Goal: Task Accomplishment & Management: Manage account settings

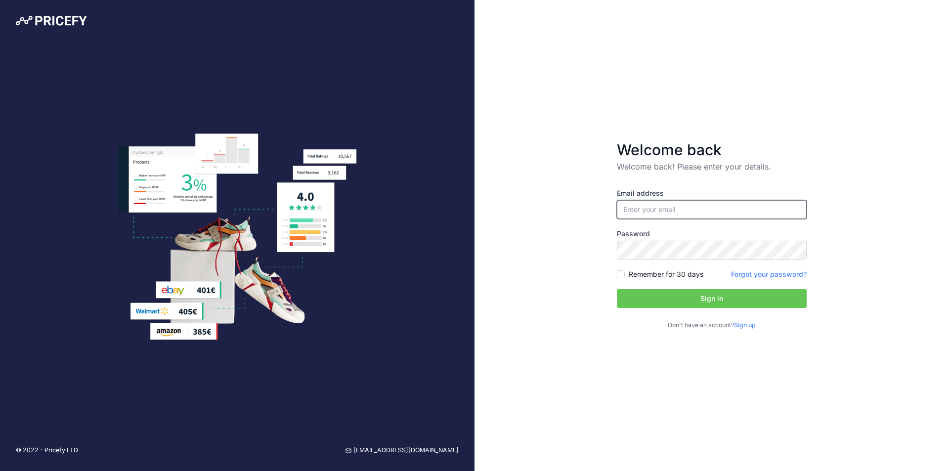
type input "[EMAIL_ADDRESS][DOMAIN_NAME]"
click at [680, 300] on button "Sign in" at bounding box center [712, 298] width 190 height 19
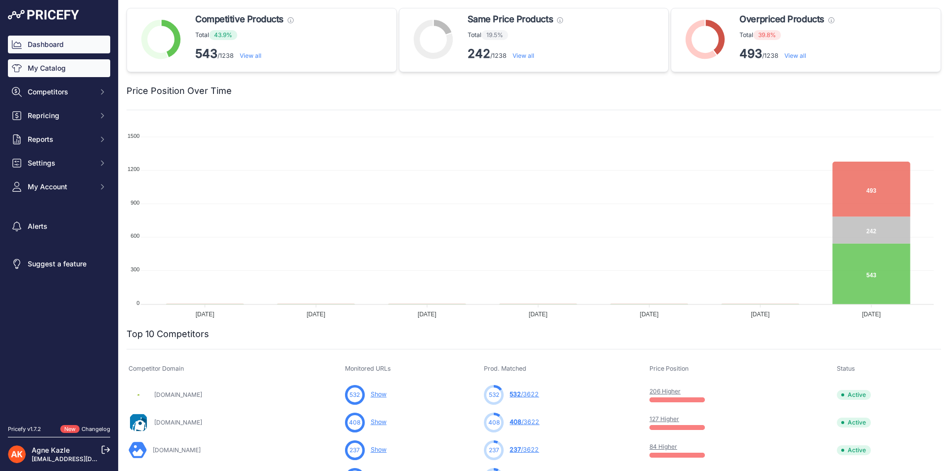
click at [64, 70] on link "My Catalog" at bounding box center [59, 68] width 102 height 18
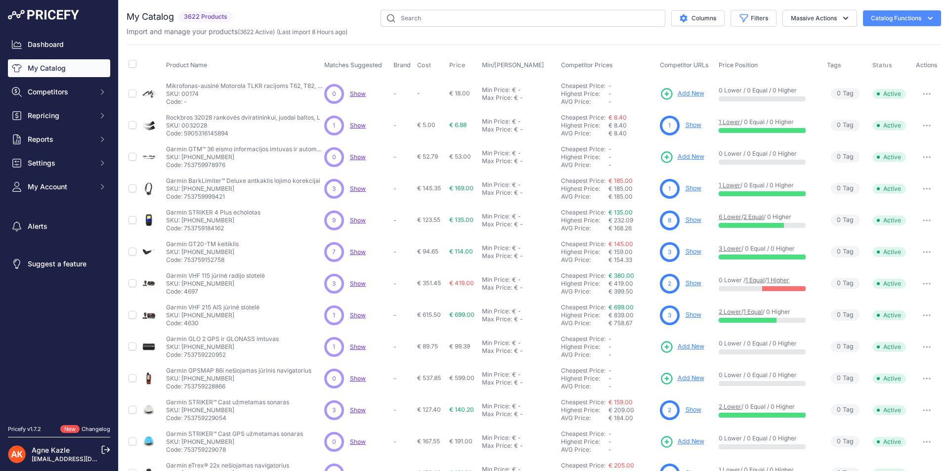
click at [849, 94] on span "0 Tag s" at bounding box center [844, 93] width 29 height 11
click at [922, 93] on icon "button" at bounding box center [926, 94] width 8 height 2
click at [489, 23] on input "text" at bounding box center [522, 18] width 285 height 17
type input "j35"
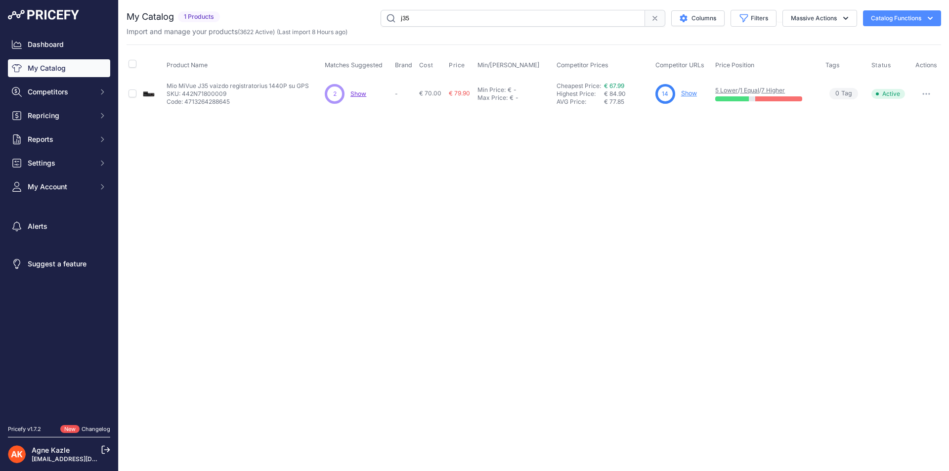
click at [848, 91] on span "0 Tag s" at bounding box center [843, 93] width 29 height 11
click at [926, 93] on icon "button" at bounding box center [926, 93] width 1 height 1
click at [199, 93] on p "SKU: 442N71800009" at bounding box center [237, 94] width 142 height 8
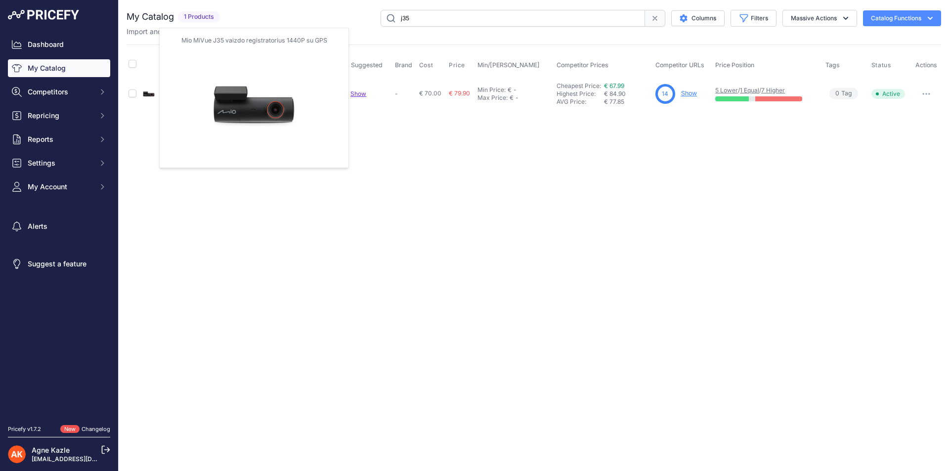
click at [150, 95] on img at bounding box center [149, 94] width 14 height 14
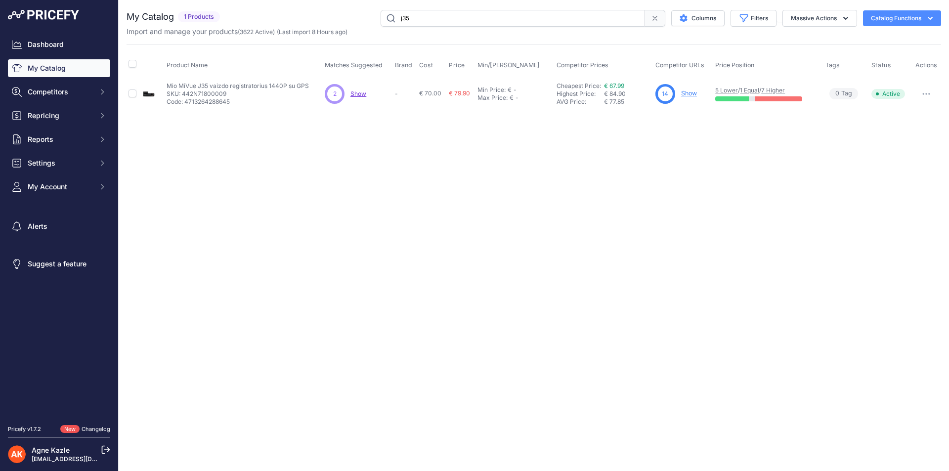
click at [193, 81] on td "Mio MiVue J35 vaizdo registratorius 1440P su GPS Mio MiVue J35 vaizdo registrat…" at bounding box center [244, 94] width 158 height 32
click at [206, 100] on p "Code: 4713264288645" at bounding box center [237, 102] width 142 height 8
click at [693, 91] on link "Show" at bounding box center [689, 92] width 16 height 7
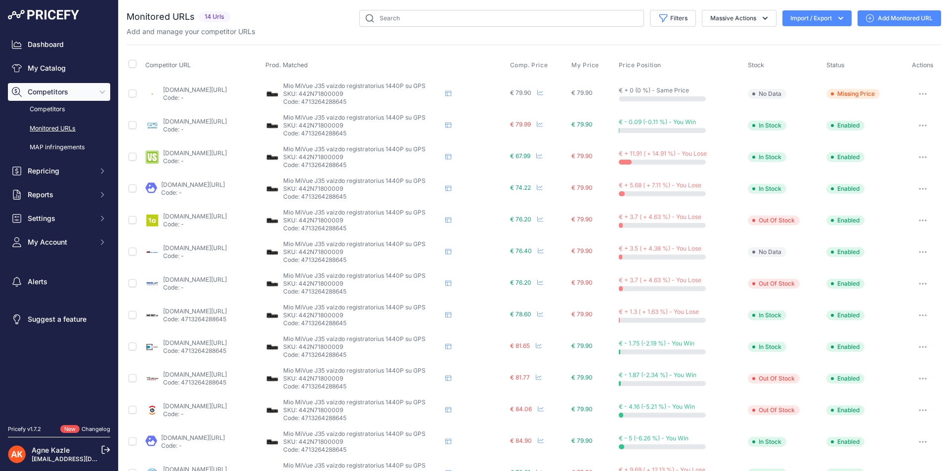
click at [222, 87] on link "[DOMAIN_NAME][URL]" at bounding box center [195, 89] width 64 height 7
click at [916, 89] on button "button" at bounding box center [922, 94] width 20 height 14
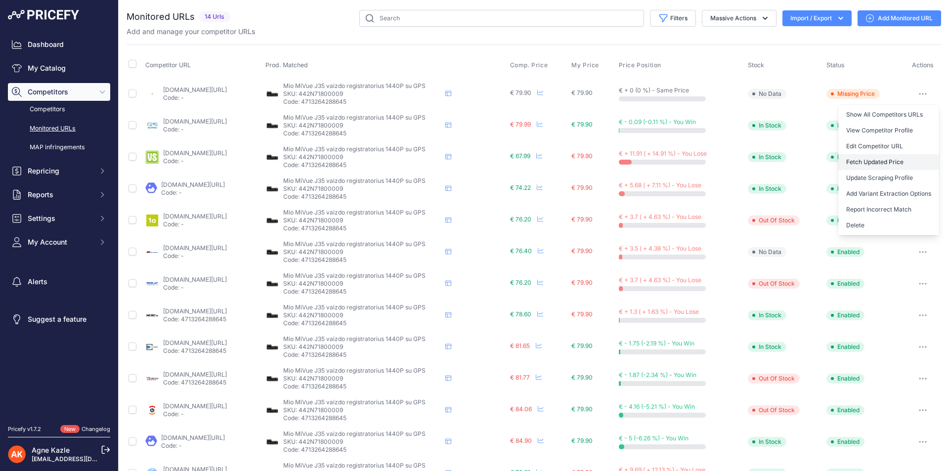
click at [888, 164] on button "Fetch Updated Price" at bounding box center [888, 162] width 101 height 16
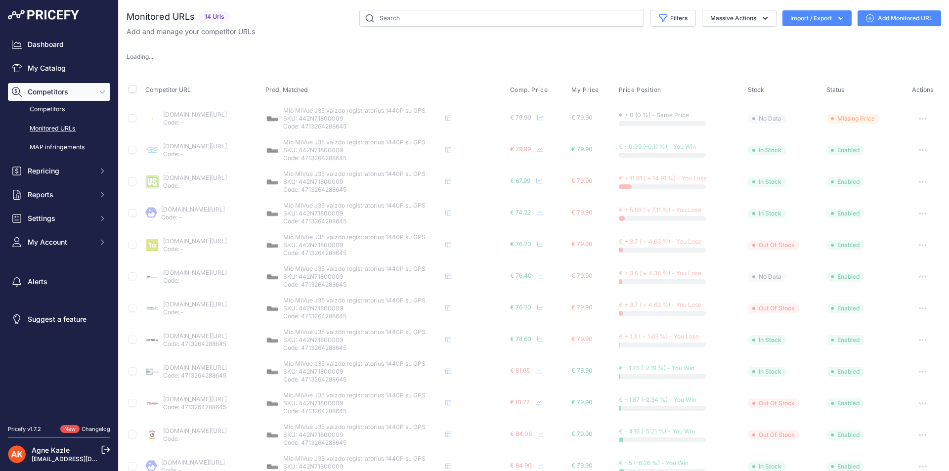
click at [838, 18] on icon "button" at bounding box center [840, 18] width 5 height 3
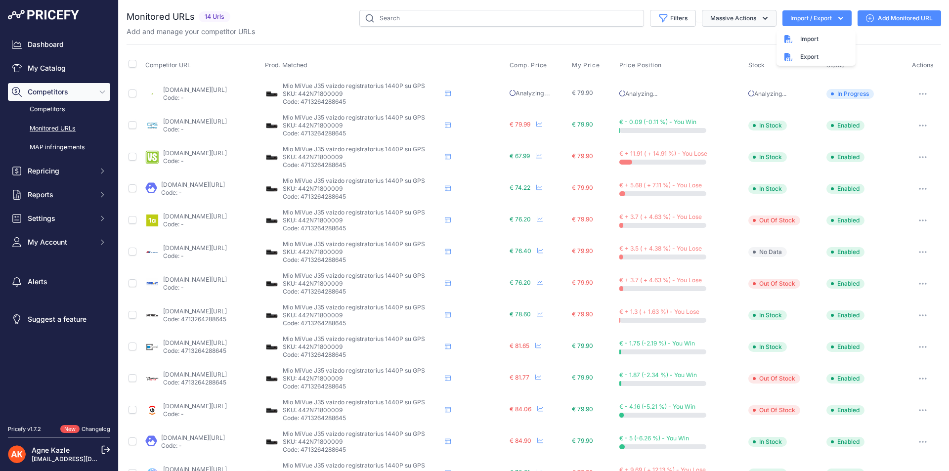
click at [730, 10] on button "Massive Actions" at bounding box center [739, 18] width 75 height 17
click at [872, 11] on link "Add Monitored URL" at bounding box center [898, 18] width 83 height 16
click at [440, 18] on input "text" at bounding box center [501, 18] width 285 height 17
click at [41, 70] on link "My Catalog" at bounding box center [59, 68] width 102 height 18
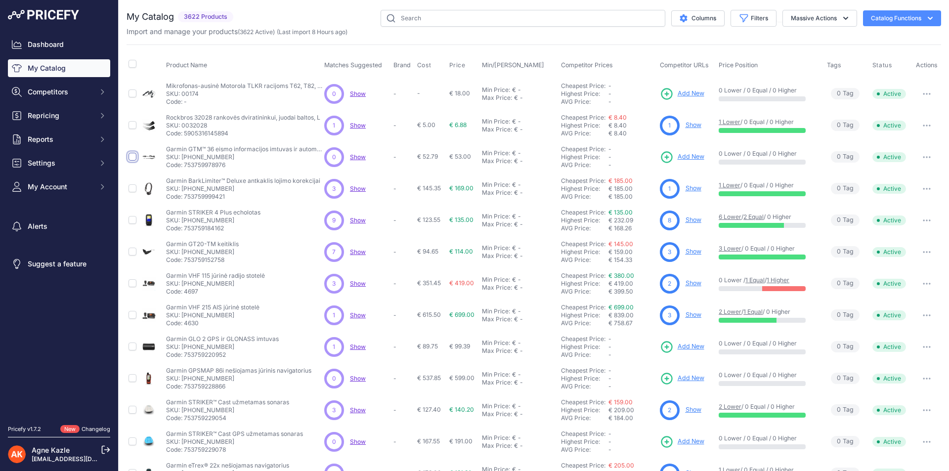
click at [135, 157] on input "checkbox" at bounding box center [132, 157] width 8 height 8
checkbox input "true"
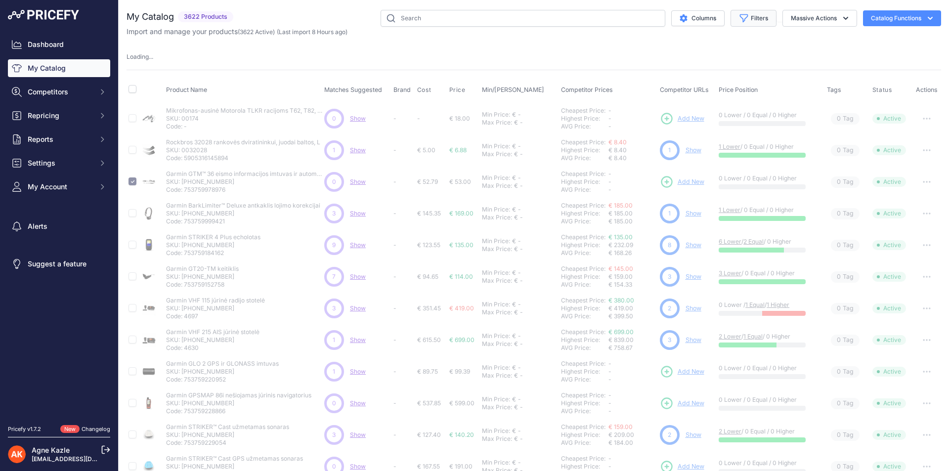
click at [754, 18] on button "Filters" at bounding box center [753, 18] width 46 height 17
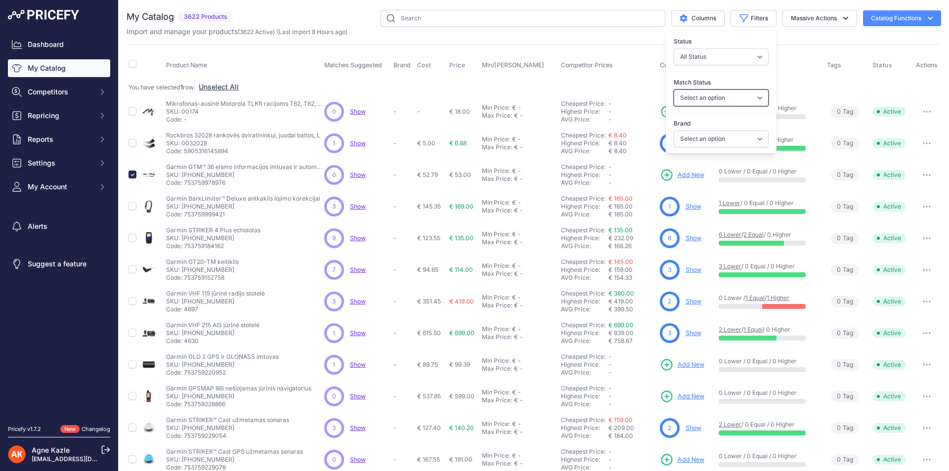
click at [736, 100] on select "Select an option Matched Unmatched" at bounding box center [720, 97] width 95 height 17
click at [737, 134] on select "Select an option" at bounding box center [720, 138] width 95 height 17
click at [837, 108] on span "0 Tag s" at bounding box center [844, 111] width 29 height 11
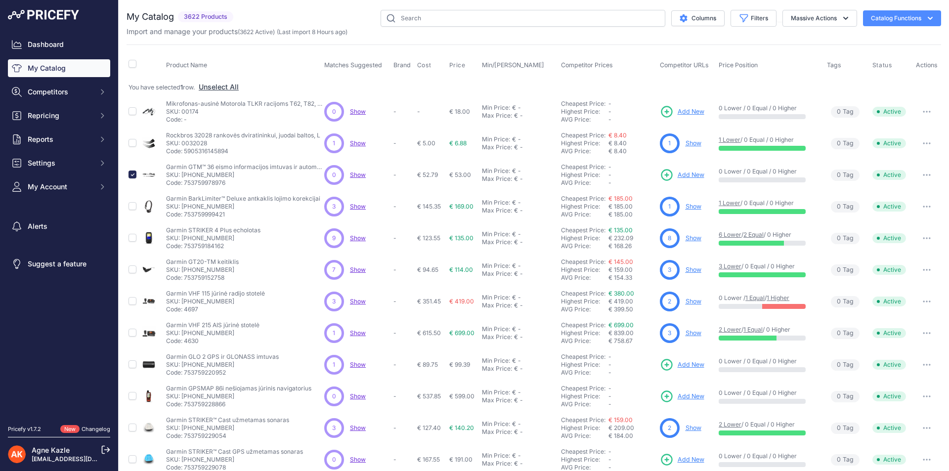
click at [925, 15] on icon "button" at bounding box center [930, 18] width 10 height 10
click at [843, 22] on button "Massive Actions" at bounding box center [819, 18] width 75 height 17
click at [707, 15] on button "Columns" at bounding box center [697, 18] width 53 height 16
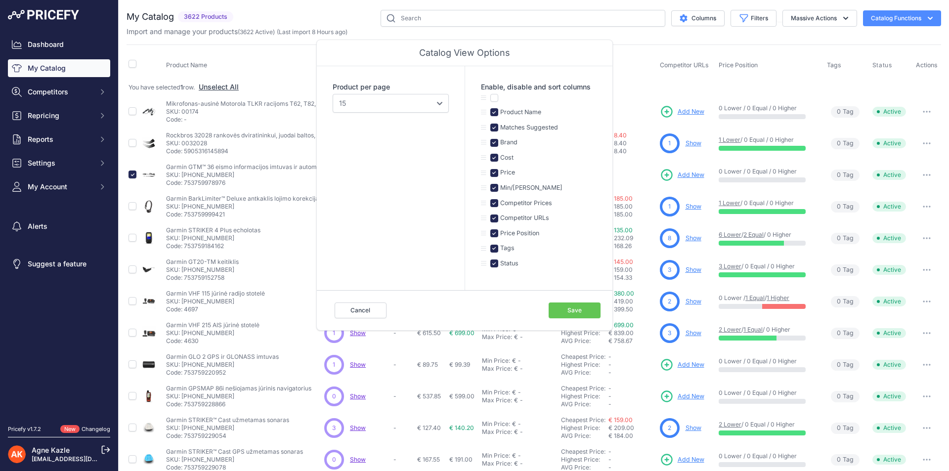
click at [685, 59] on th "Competitor URLs" at bounding box center [687, 65] width 59 height 25
click at [839, 115] on span "0 Tag s" at bounding box center [844, 111] width 29 height 11
click at [920, 109] on button "button" at bounding box center [926, 112] width 20 height 14
click at [41, 106] on div "Dashboard My Catalog Competitors Competitors Monitored URLs MAP infringements R…" at bounding box center [59, 116] width 102 height 160
click at [41, 168] on button "Settings" at bounding box center [59, 163] width 102 height 18
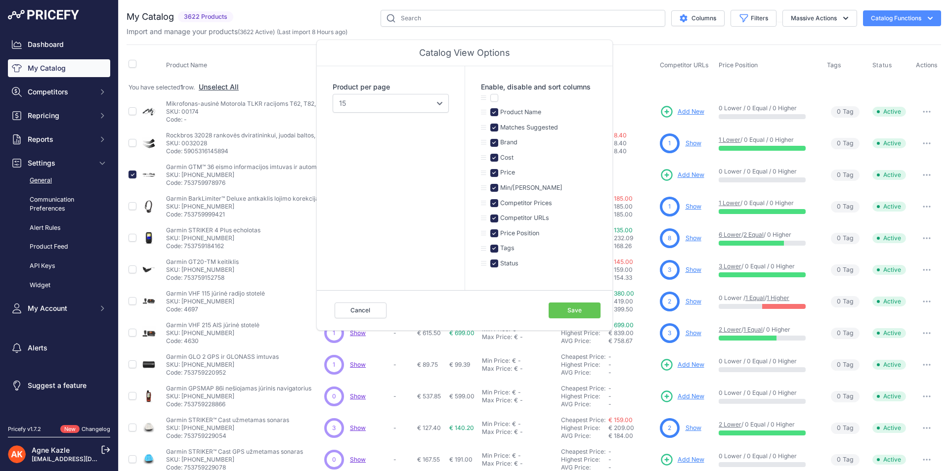
click at [55, 181] on link "General" at bounding box center [59, 180] width 102 height 17
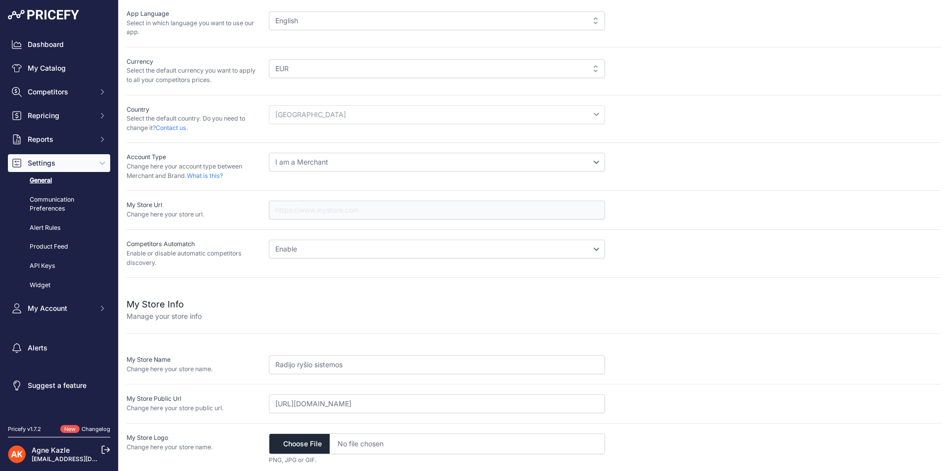
scroll to position [64, 0]
click at [46, 203] on link "Communication Preferences" at bounding box center [59, 204] width 102 height 26
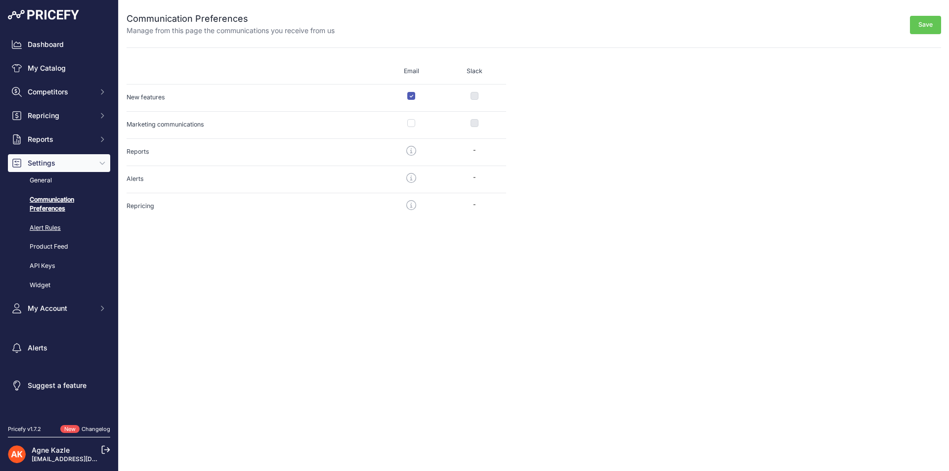
click at [48, 226] on link "Alert Rules" at bounding box center [59, 227] width 102 height 17
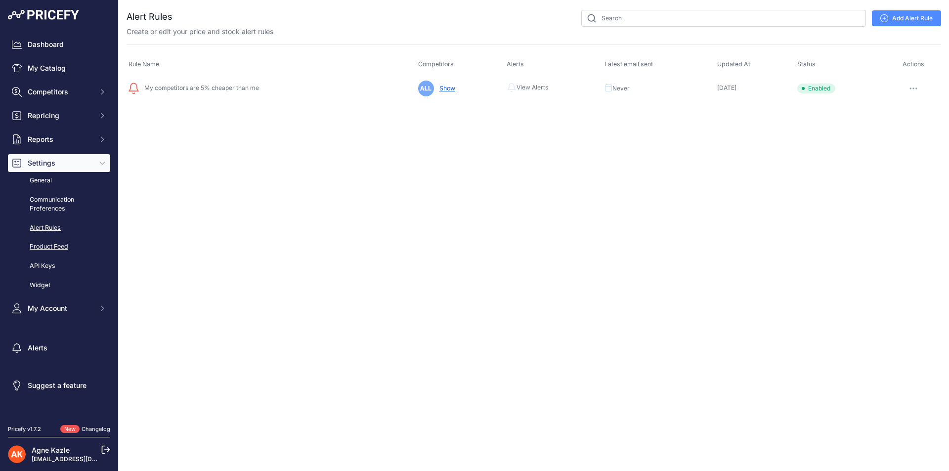
click at [42, 248] on link "Product Feed" at bounding box center [59, 246] width 102 height 17
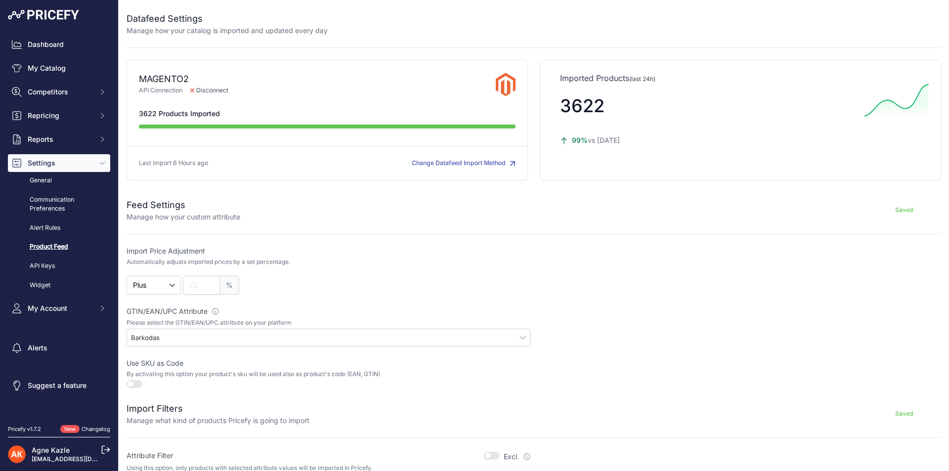
drag, startPoint x: 57, startPoint y: 182, endPoint x: 441, endPoint y: 225, distance: 386.7
click at [442, 224] on form "Feed Settings Manage how your custom attribute Saved Import Price Adjustment Au…" at bounding box center [533, 338] width 814 height 305
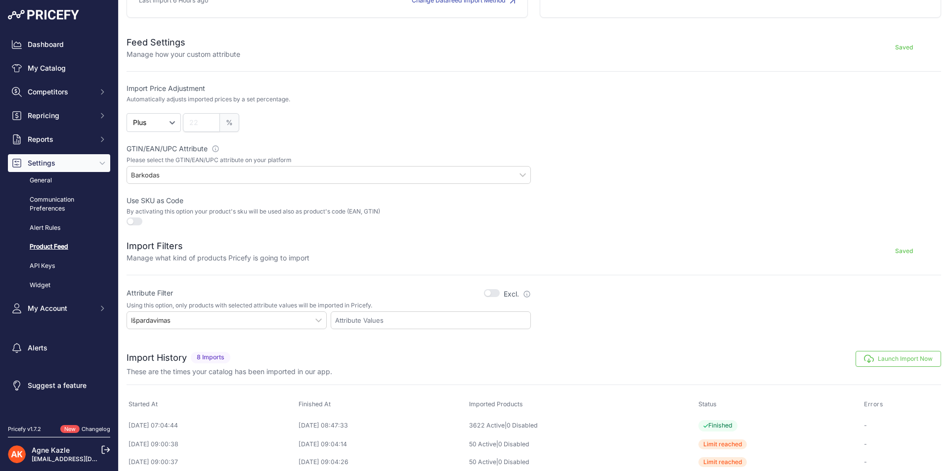
scroll to position [64, 0]
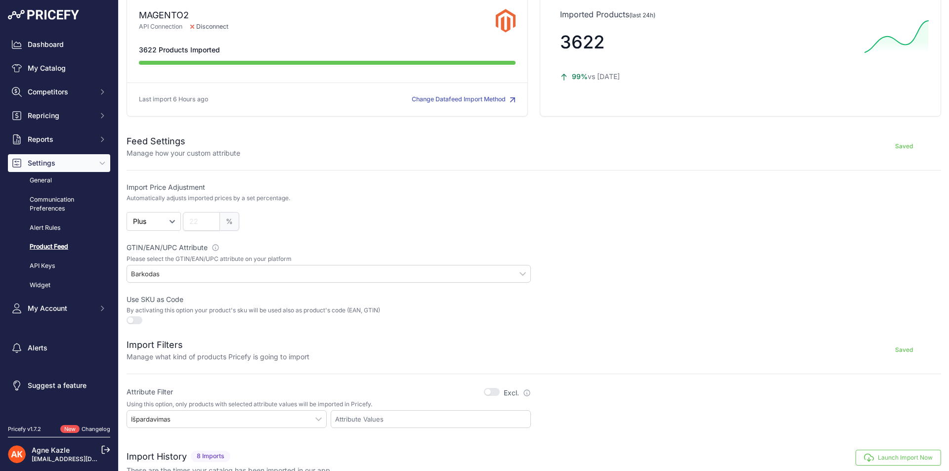
click at [164, 279] on div "Barkodas" at bounding box center [328, 274] width 404 height 18
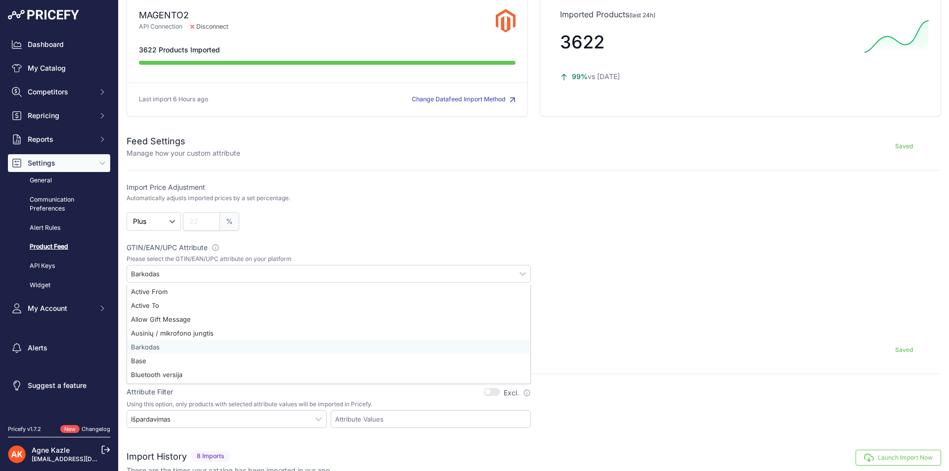
click at [434, 223] on div "%" at bounding box center [357, 221] width 348 height 19
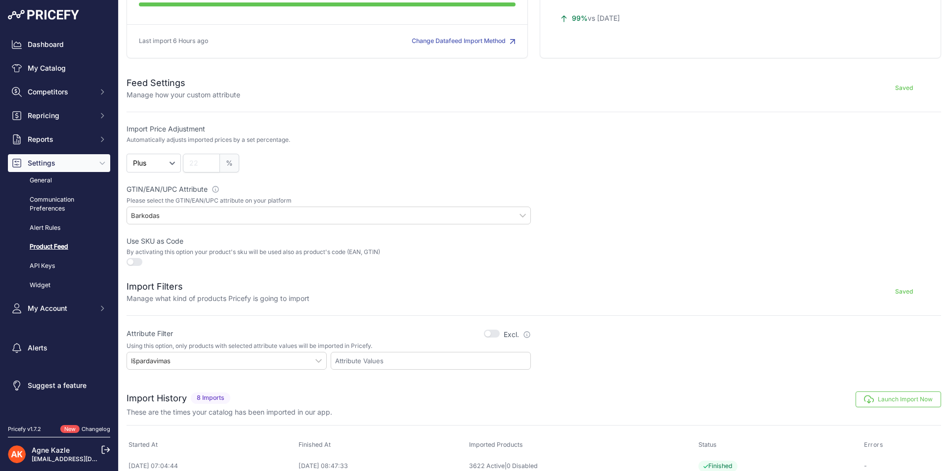
scroll to position [212, 0]
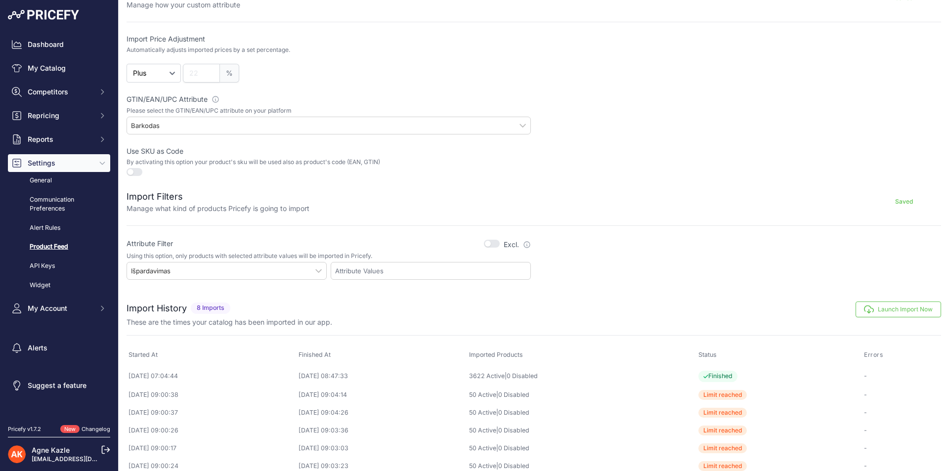
click at [280, 271] on div "Išpardavimas" at bounding box center [226, 271] width 200 height 18
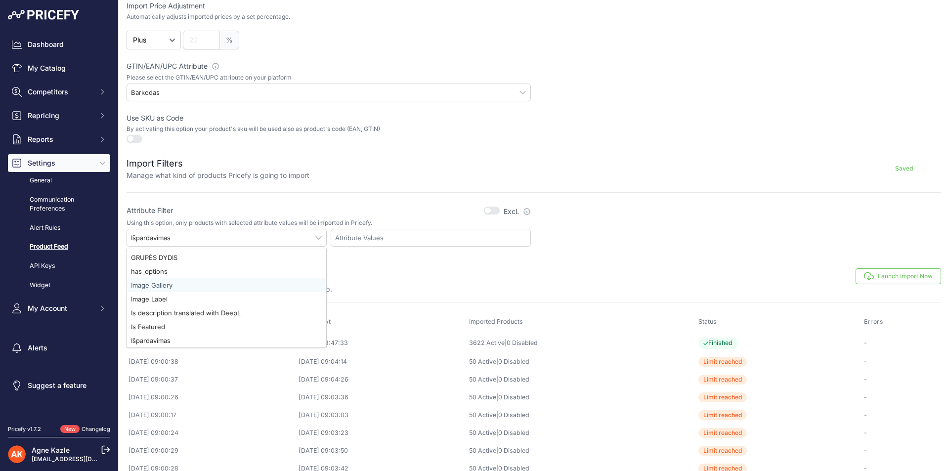
scroll to position [261, 0]
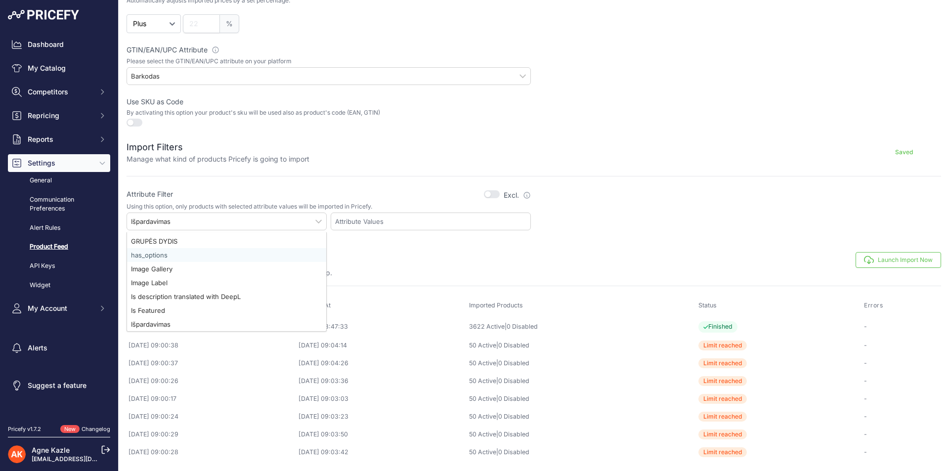
click at [402, 222] on input "text" at bounding box center [432, 221] width 195 height 9
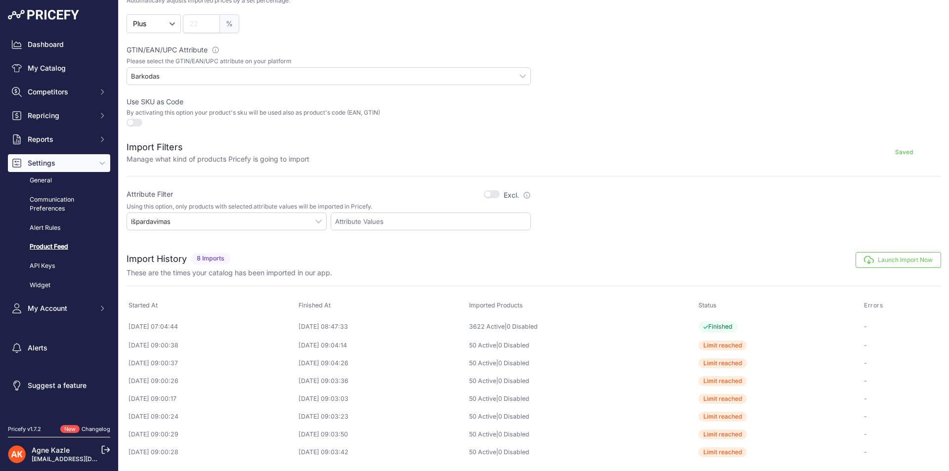
click at [305, 220] on div "Išpardavimas" at bounding box center [226, 221] width 200 height 18
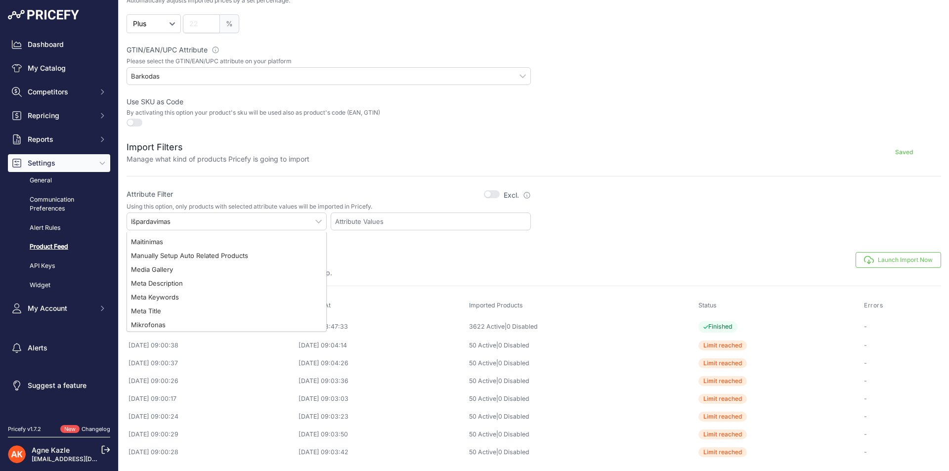
scroll to position [593, 0]
click at [404, 134] on div "Import Filters Manage what kind of products Pricefy is going to import Saved" at bounding box center [533, 146] width 814 height 36
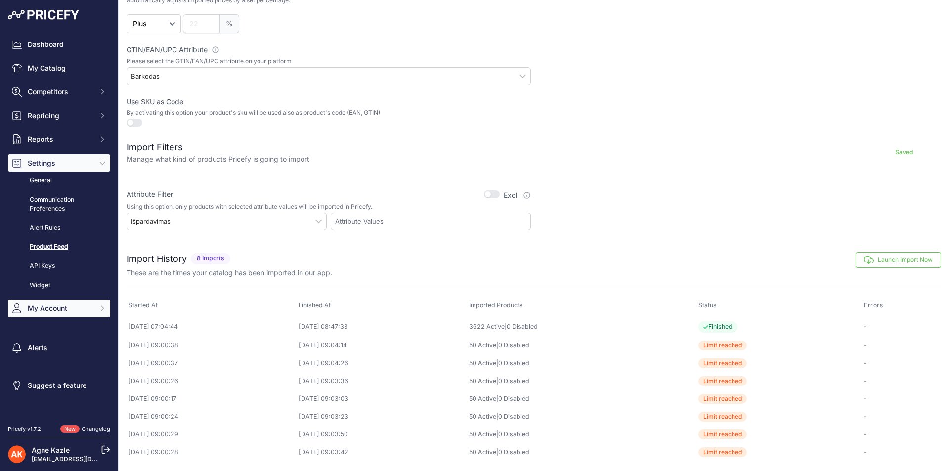
drag, startPoint x: 404, startPoint y: 134, endPoint x: 49, endPoint y: 312, distance: 397.0
click at [49, 312] on span "My Account" at bounding box center [60, 308] width 65 height 10
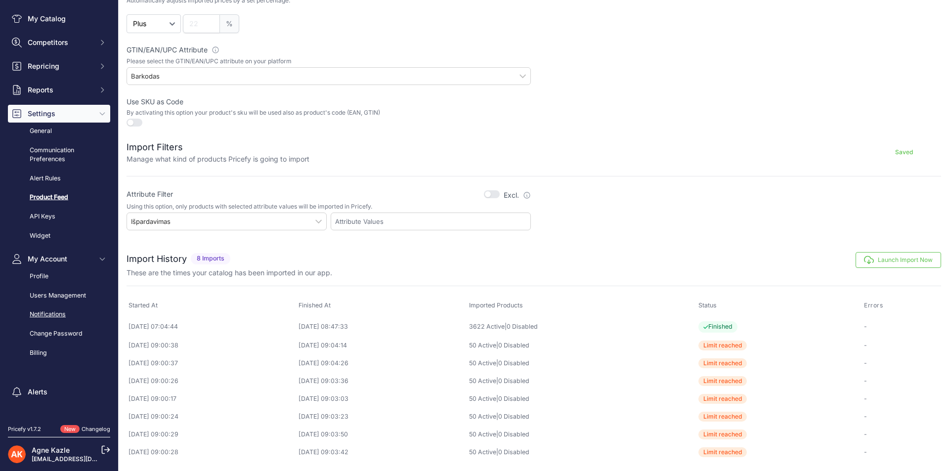
click at [48, 312] on link "Notifications" at bounding box center [59, 314] width 102 height 17
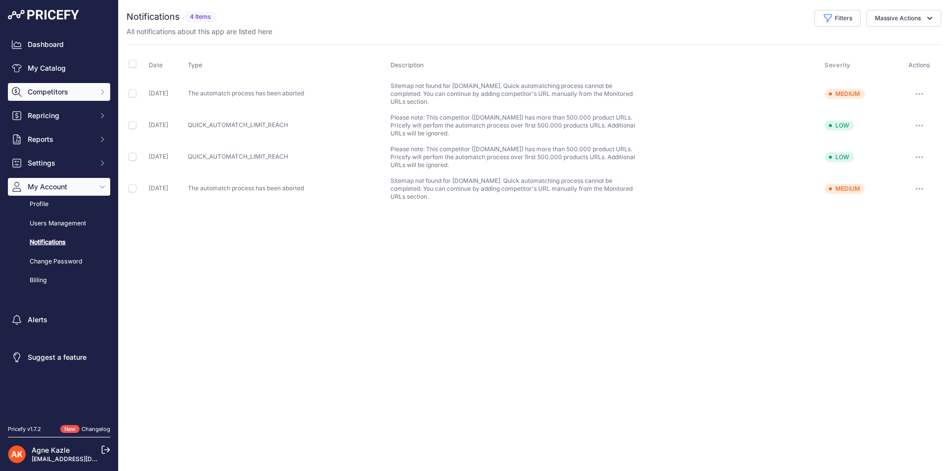
click at [82, 88] on span "Competitors" at bounding box center [60, 92] width 65 height 10
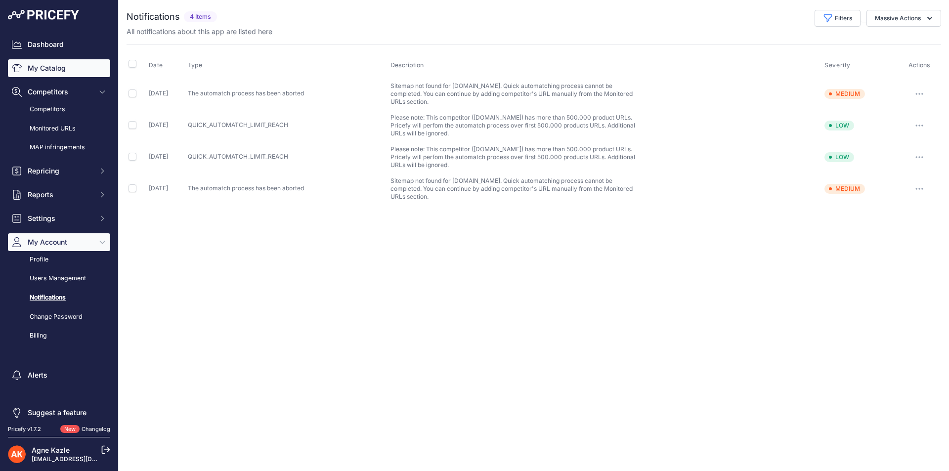
click at [45, 68] on link "My Catalog" at bounding box center [59, 68] width 102 height 18
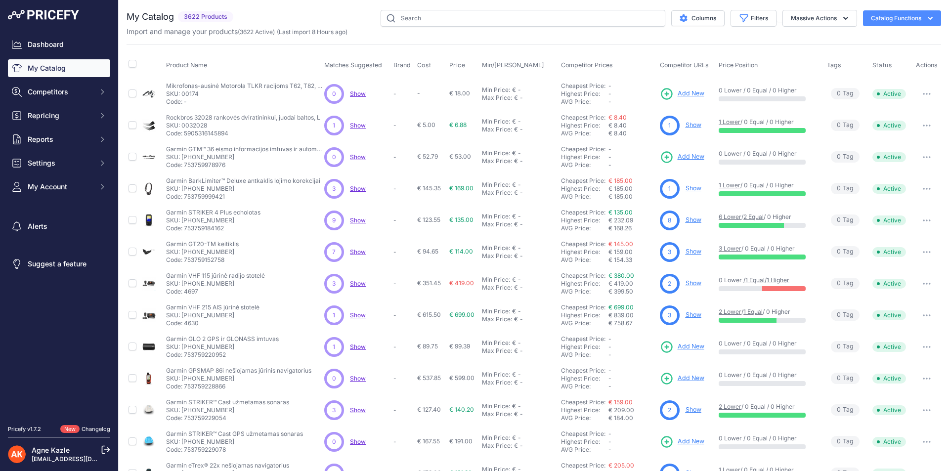
click at [839, 92] on span "0 Tag s" at bounding box center [844, 93] width 29 height 11
click at [839, 94] on span "0 Tag s" at bounding box center [844, 93] width 29 height 11
drag, startPoint x: 836, startPoint y: 148, endPoint x: 840, endPoint y: 172, distance: 25.0
click at [837, 153] on td "0 Tag s Product Tags" at bounding box center [847, 157] width 45 height 32
click at [839, 184] on span "0 Tag s" at bounding box center [844, 188] width 29 height 11
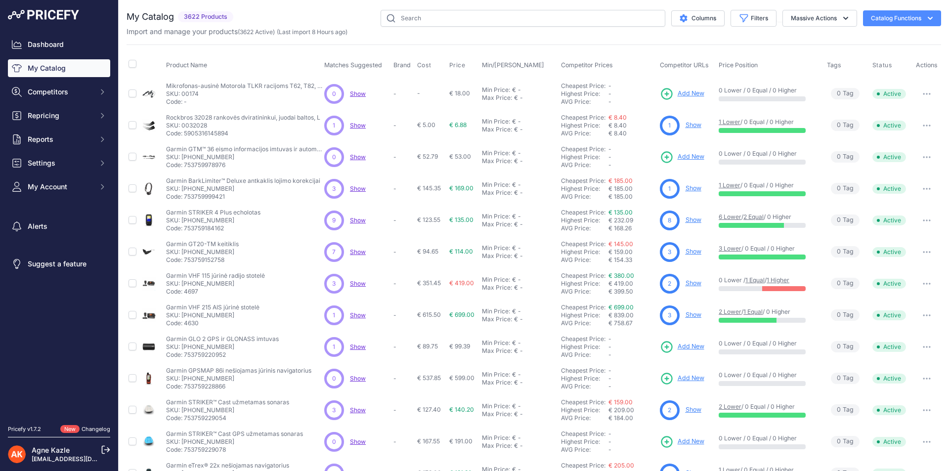
click at [840, 188] on span "0 Tag s" at bounding box center [844, 188] width 29 height 11
click at [916, 190] on button "button" at bounding box center [926, 189] width 20 height 14
click at [850, 186] on span "0 Tag s" at bounding box center [844, 188] width 29 height 11
click at [175, 191] on p "SKU: 010-01070-11" at bounding box center [243, 189] width 154 height 8
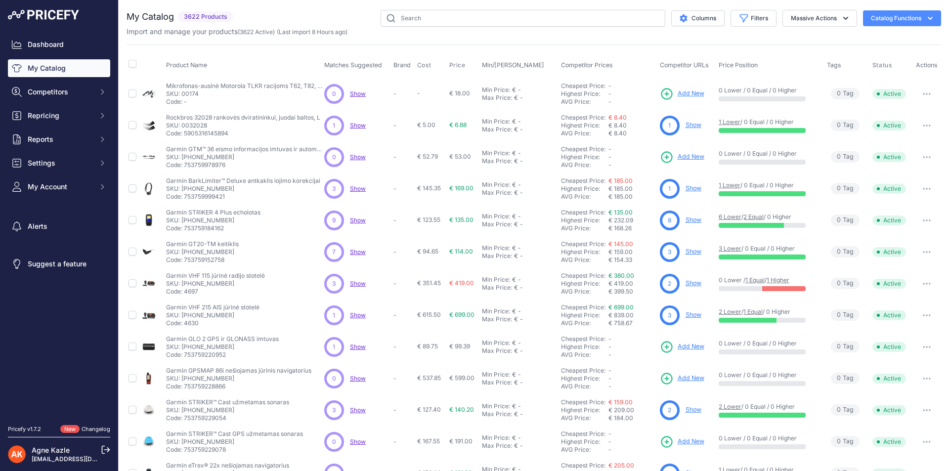
click at [487, 190] on div "Max Price:" at bounding box center [497, 193] width 30 height 8
click at [470, 190] on span "€ 169.00" at bounding box center [461, 188] width 24 height 7
click at [267, 195] on p "Code: 753759999421" at bounding box center [243, 197] width 154 height 8
click at [580, 323] on div "AVG Price:" at bounding box center [584, 324] width 47 height 8
click at [509, 162] on div "Max Price: € -" at bounding box center [519, 161] width 75 height 8
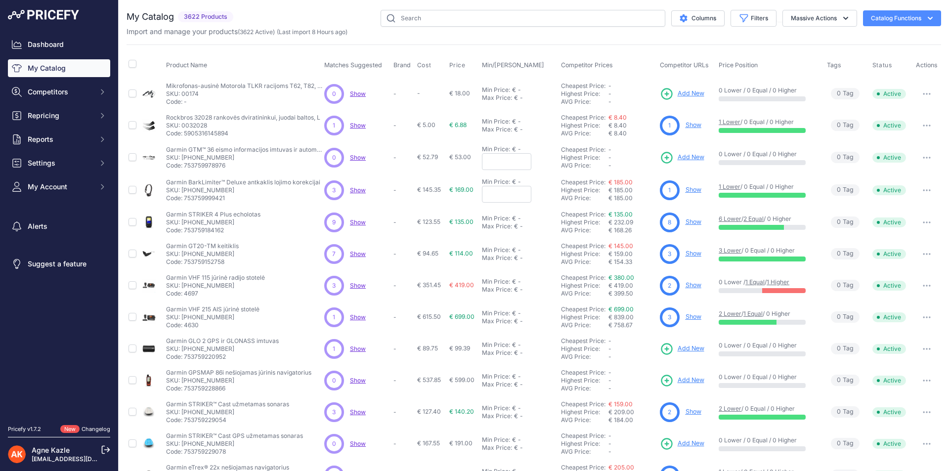
click at [546, 190] on form at bounding box center [519, 194] width 75 height 17
click at [516, 148] on div "-" at bounding box center [518, 149] width 5 height 8
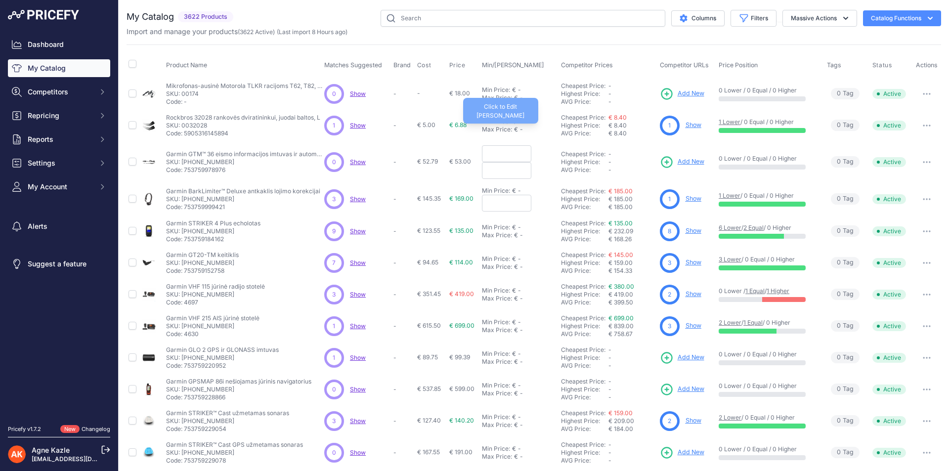
click at [535, 132] on div "Max Price: € -" at bounding box center [519, 129] width 75 height 8
click at [588, 131] on div "AVG Price:" at bounding box center [584, 134] width 47 height 8
click at [619, 133] on div "€ 8.40" at bounding box center [631, 134] width 47 height 8
click at [619, 124] on span "€ 8.40" at bounding box center [617, 125] width 18 height 7
click at [609, 165] on div "-" at bounding box center [631, 163] width 47 height 8
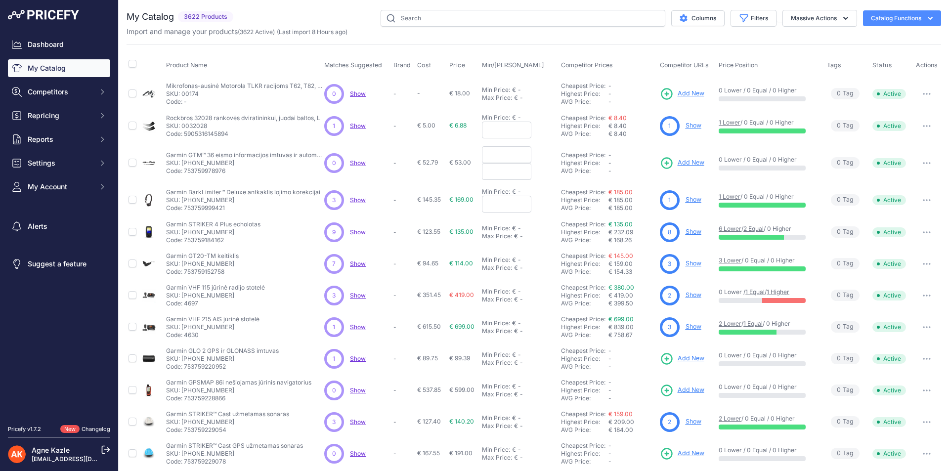
click at [608, 164] on span "-" at bounding box center [609, 162] width 3 height 7
click at [423, 169] on td "€ 52.79" at bounding box center [431, 162] width 32 height 41
click at [420, 163] on span "€ 52.79" at bounding box center [427, 162] width 21 height 7
click at [399, 160] on p "-" at bounding box center [403, 163] width 20 height 8
click at [393, 92] on p "-" at bounding box center [403, 94] width 20 height 8
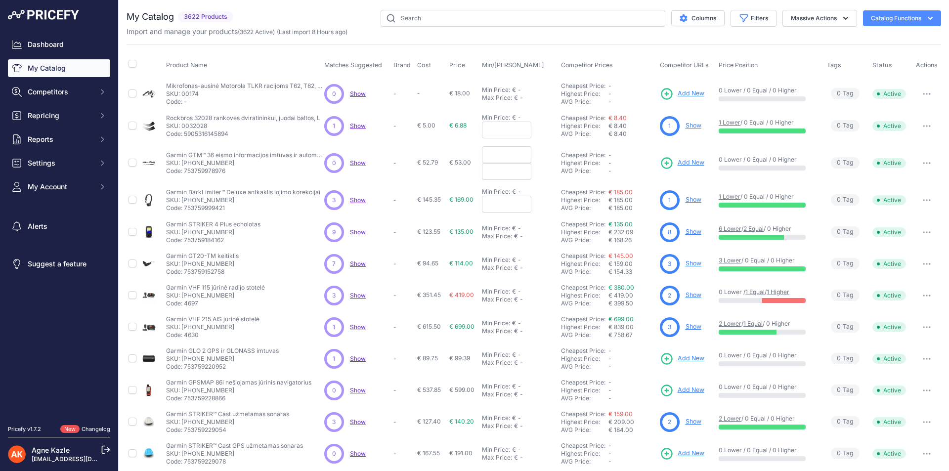
click at [391, 91] on td "-" at bounding box center [403, 94] width 24 height 32
click at [394, 93] on p "-" at bounding box center [403, 94] width 20 height 8
click at [393, 93] on p "-" at bounding box center [403, 94] width 20 height 8
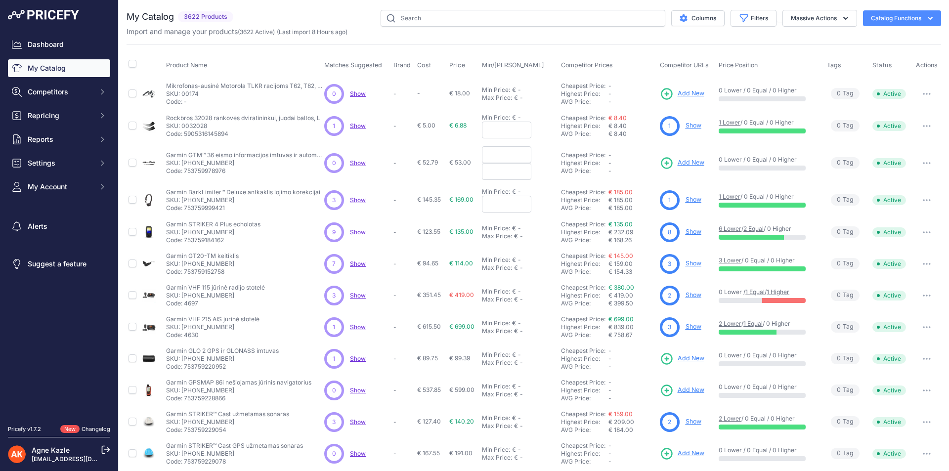
click at [393, 93] on p "-" at bounding box center [403, 94] width 20 height 8
drag, startPoint x: 849, startPoint y: 119, endPoint x: 845, endPoint y: 124, distance: 6.3
click at [846, 122] on td "0 Tag s Product Tags" at bounding box center [847, 126] width 45 height 33
click at [845, 124] on span "0 Tag s" at bounding box center [844, 125] width 29 height 11
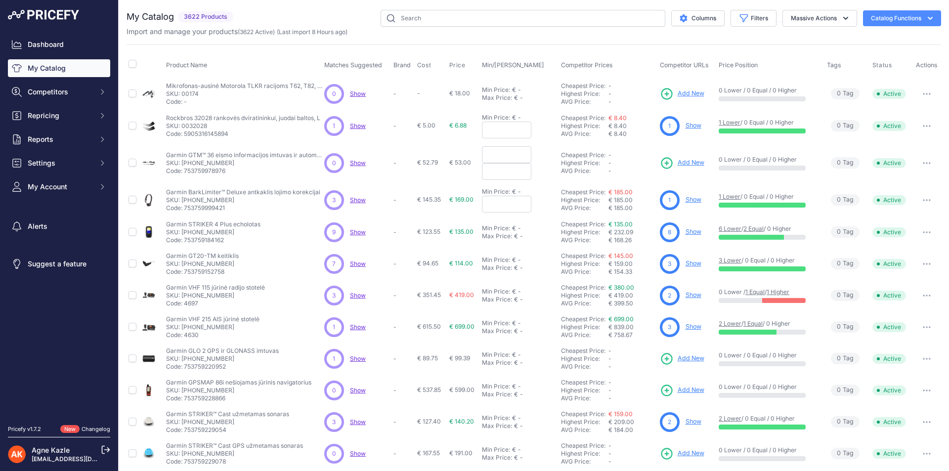
click at [703, 123] on div "1 Show" at bounding box center [687, 126] width 55 height 20
click at [691, 124] on link "Show" at bounding box center [693, 125] width 16 height 7
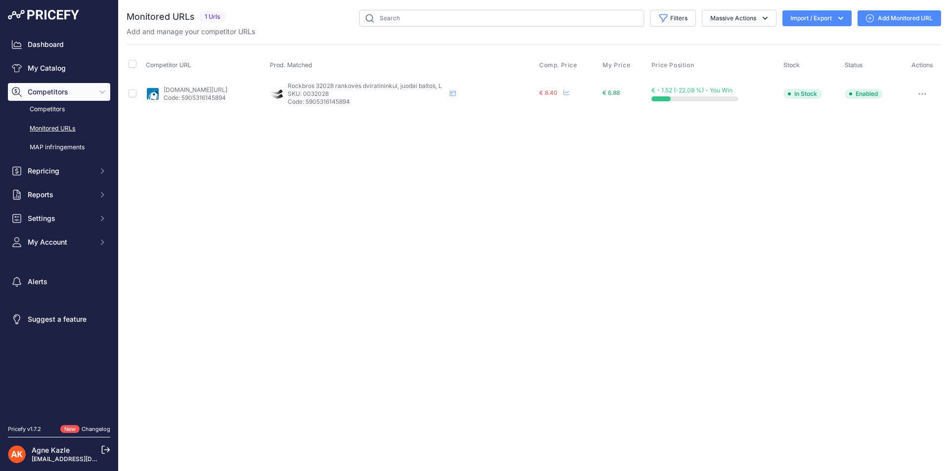
click at [688, 127] on div "Close You are not connected to the internet." at bounding box center [534, 235] width 830 height 471
click at [924, 89] on button "button" at bounding box center [922, 94] width 20 height 14
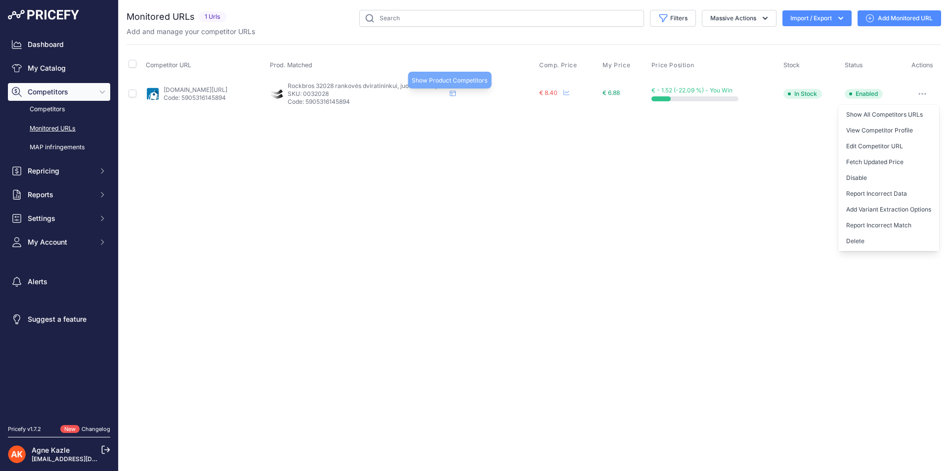
click at [455, 91] on icon at bounding box center [453, 93] width 6 height 6
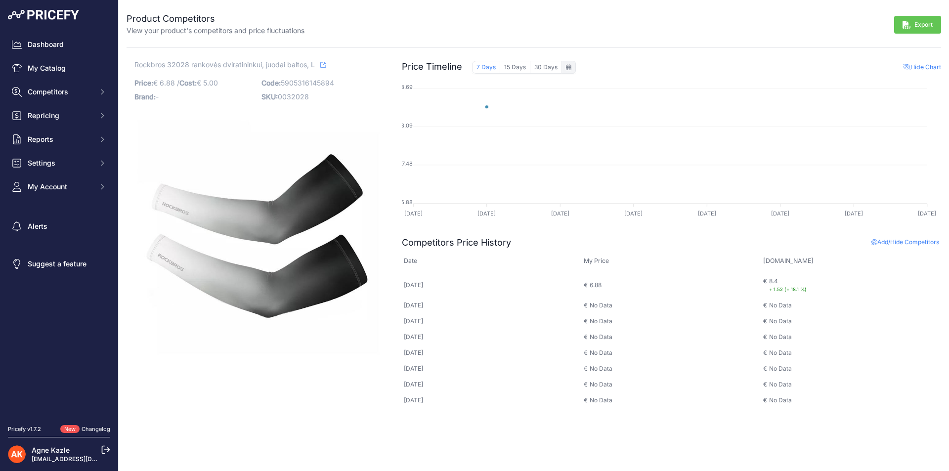
click at [570, 67] on div "to [DATE] Sun Mon 1" at bounding box center [568, 67] width 14 height 13
click at [89, 425] on div "Changelog" at bounding box center [96, 429] width 29 height 8
click at [86, 430] on link "Changelog" at bounding box center [96, 428] width 29 height 7
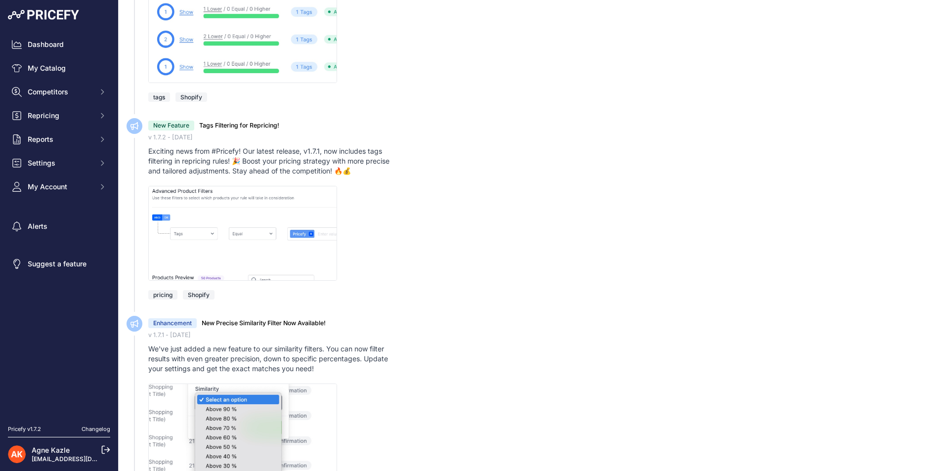
scroll to position [148, 0]
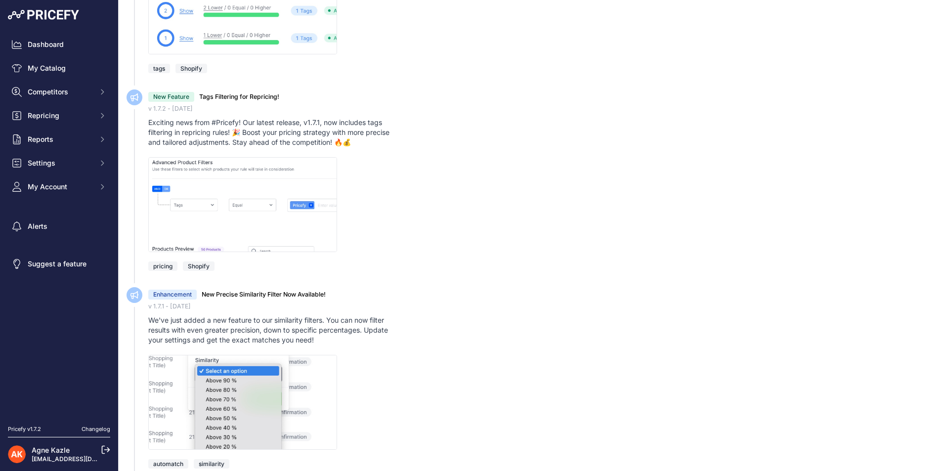
click at [312, 228] on img at bounding box center [242, 204] width 189 height 95
click at [311, 227] on img at bounding box center [242, 204] width 189 height 95
click at [191, 261] on div "New Feature Tags Filtering for Repricing! v 1.7.2 - [DATE] Exciting news from #…" at bounding box center [544, 180] width 792 height 182
click at [162, 267] on span "pricing" at bounding box center [162, 265] width 29 height 9
drag, startPoint x: 182, startPoint y: 132, endPoint x: 298, endPoint y: 132, distance: 115.6
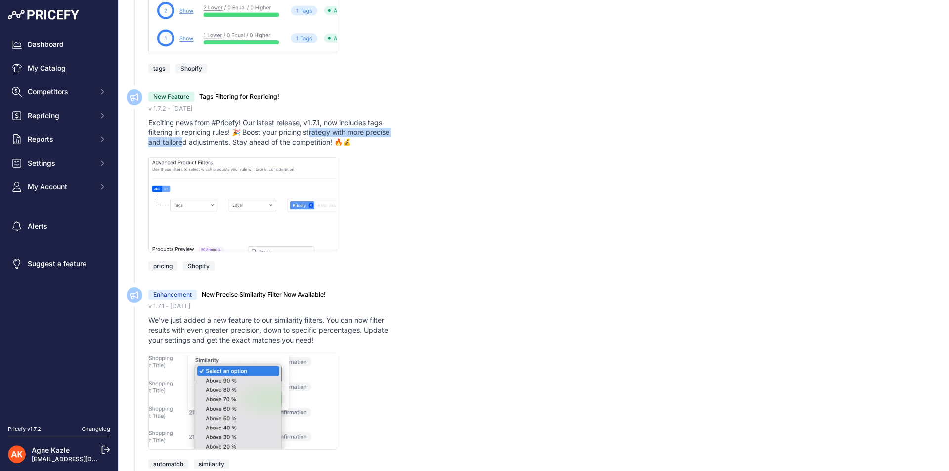
click at [298, 132] on div "Exciting news from #Pricefy! Our latest release, v1.7.1, now includes tags filt…" at bounding box center [274, 133] width 253 height 30
click at [303, 196] on img at bounding box center [242, 204] width 189 height 95
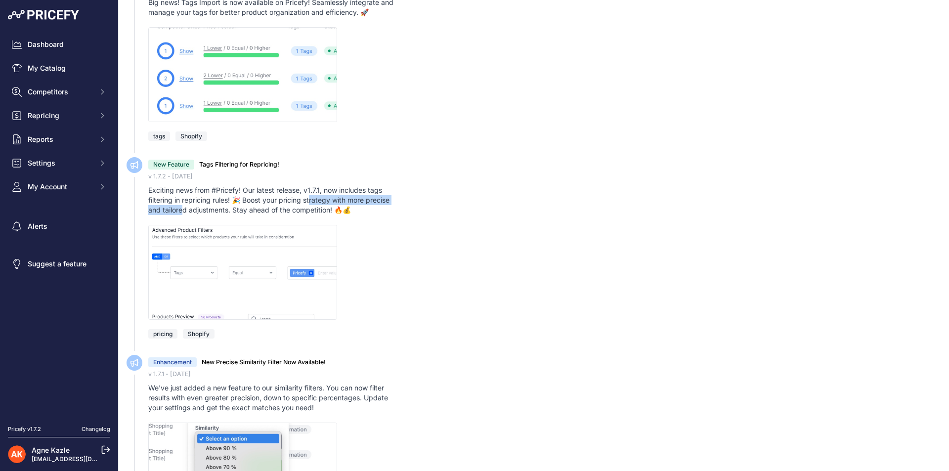
scroll to position [49, 0]
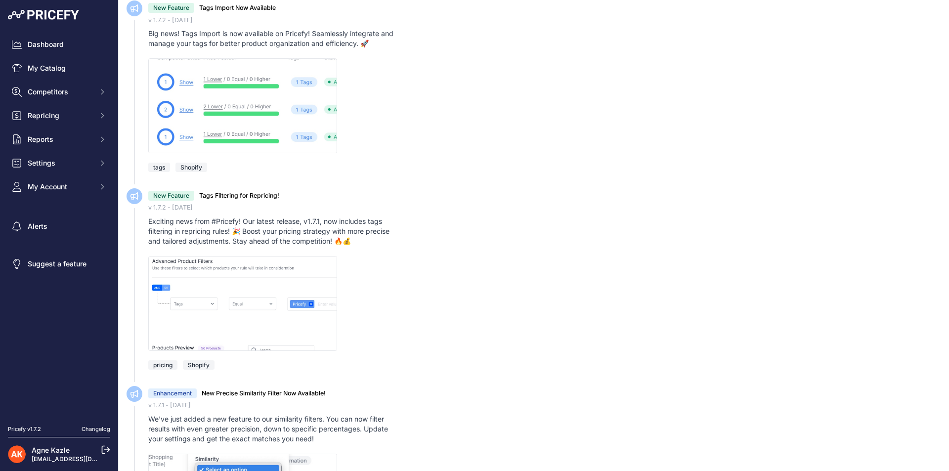
click at [195, 364] on span "Shopify" at bounding box center [199, 364] width 32 height 9
click at [174, 363] on span "pricing" at bounding box center [162, 364] width 29 height 9
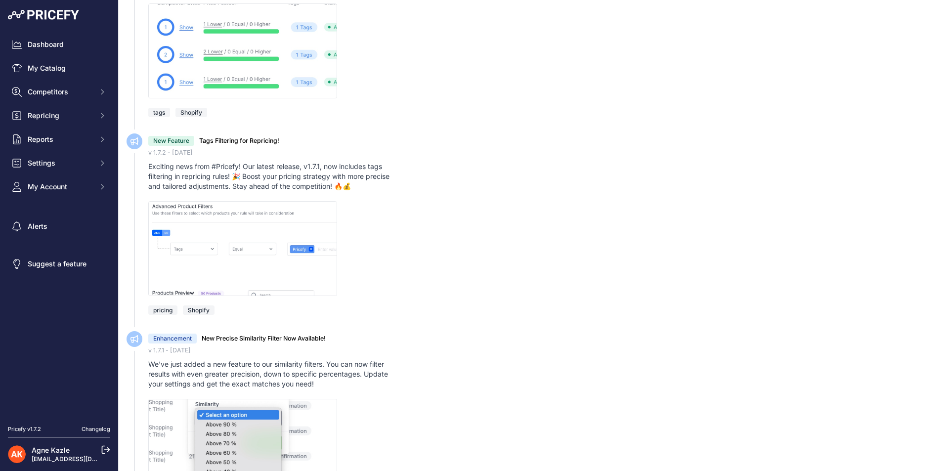
scroll to position [247, 0]
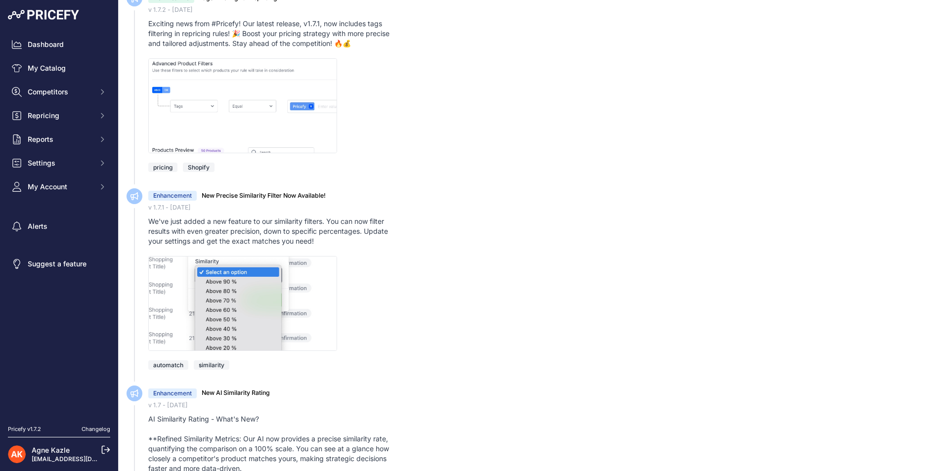
click at [315, 193] on h3 "New Precise Similarity Filter Now Available!" at bounding box center [264, 195] width 124 height 9
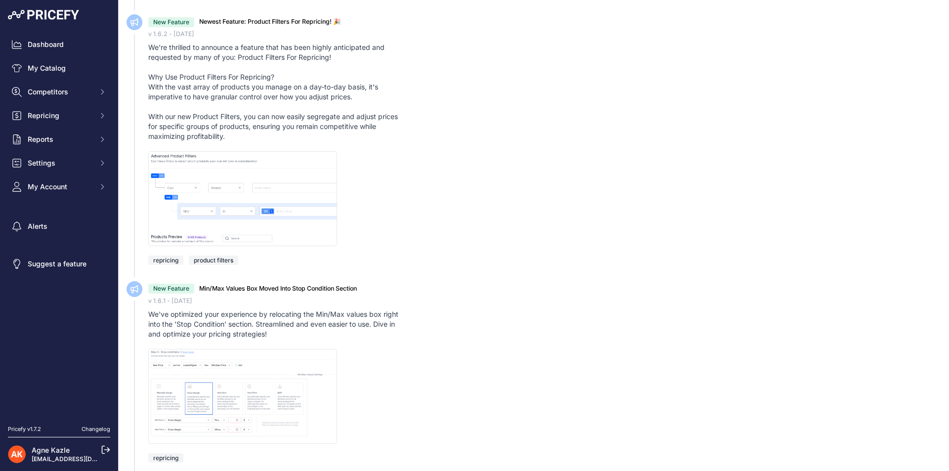
scroll to position [3903, 0]
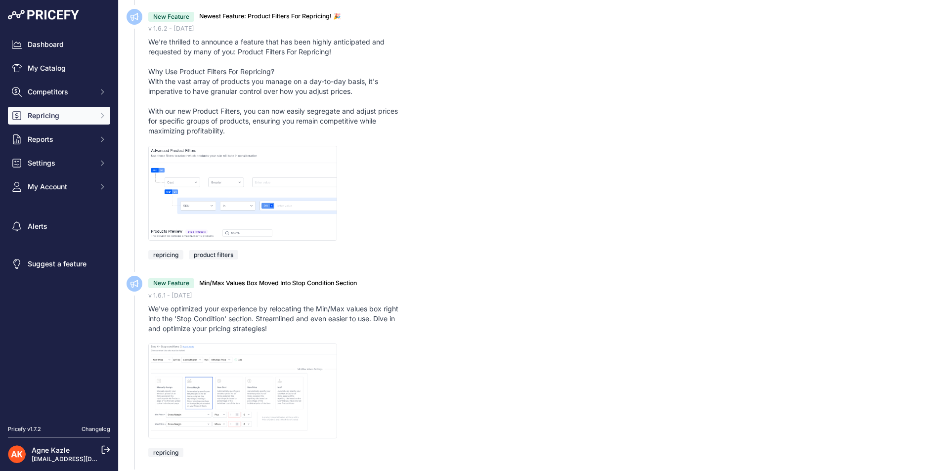
click at [77, 124] on button "Repricing" at bounding box center [59, 116] width 102 height 18
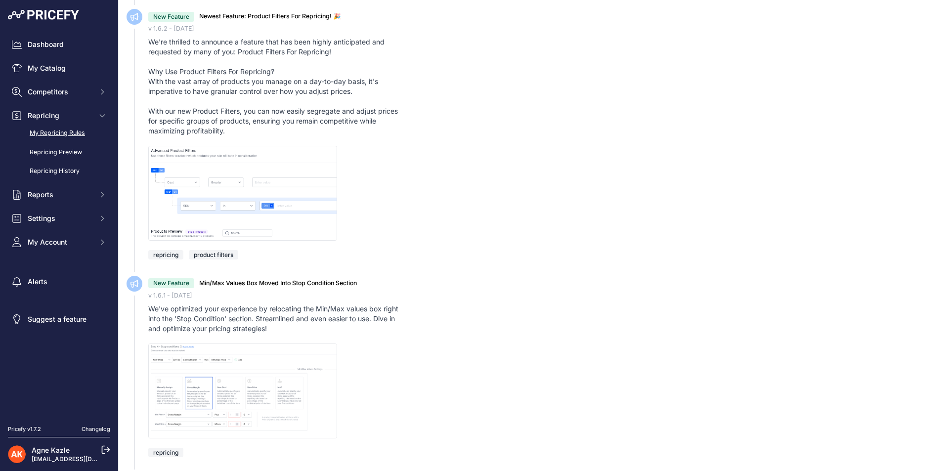
click at [74, 137] on link "My Repricing Rules" at bounding box center [59, 132] width 102 height 17
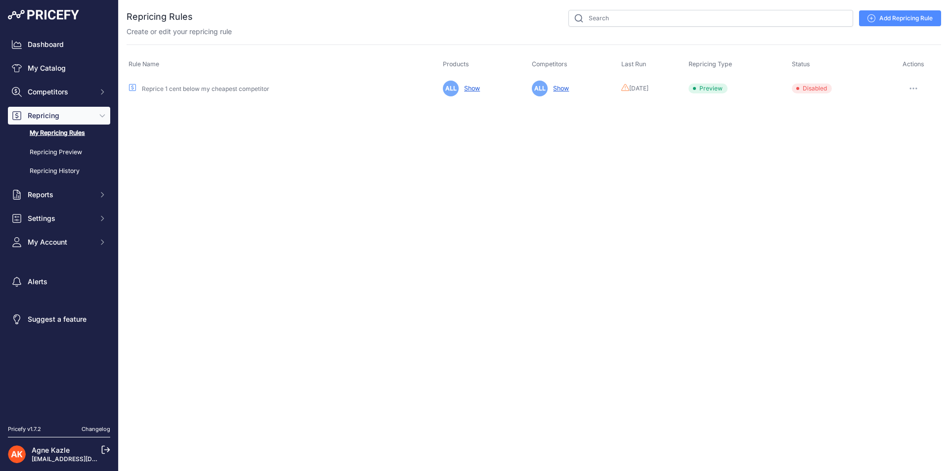
click at [909, 85] on button "button" at bounding box center [913, 89] width 20 height 14
click at [881, 10] on div "Add Repricing Rule" at bounding box center [567, 18] width 748 height 17
click at [877, 21] on link "Add Repricing Rule" at bounding box center [900, 18] width 82 height 16
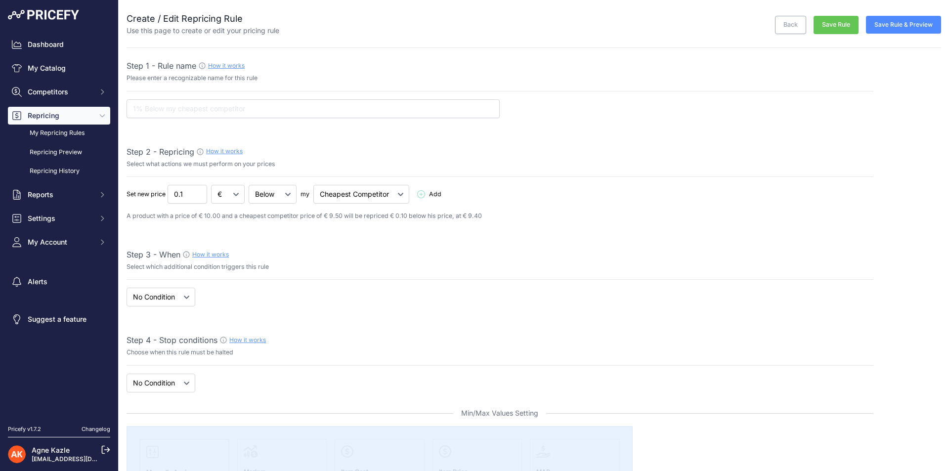
select select "7"
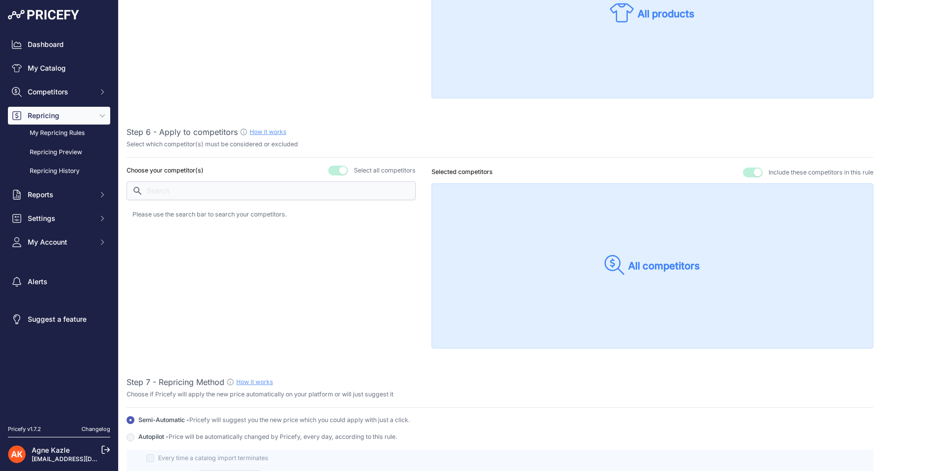
scroll to position [790, 0]
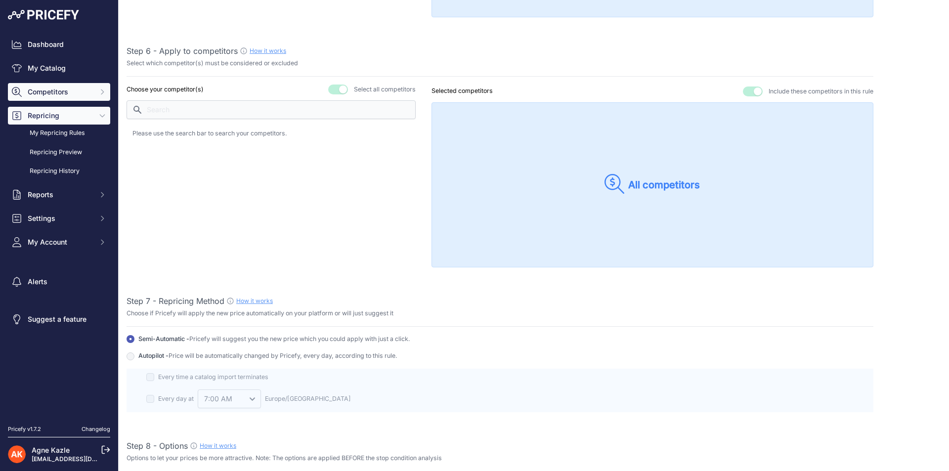
click at [59, 97] on button "Competitors" at bounding box center [59, 92] width 102 height 18
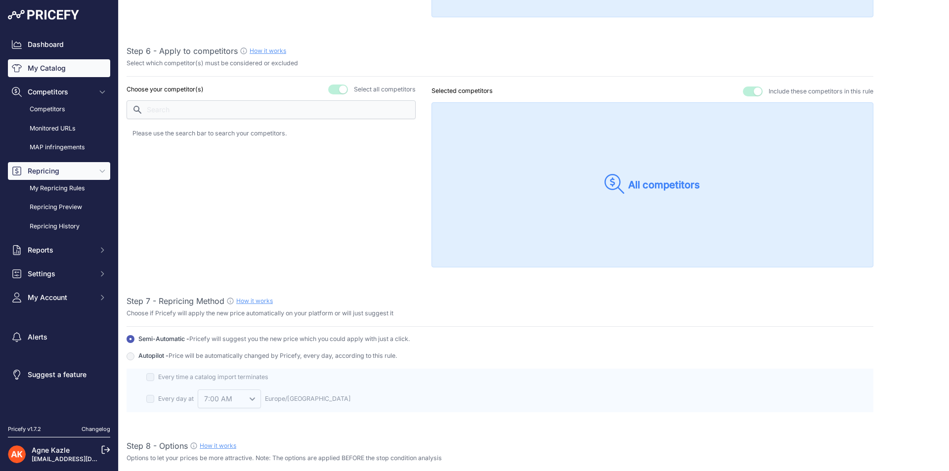
click at [76, 72] on link "My Catalog" at bounding box center [59, 68] width 102 height 18
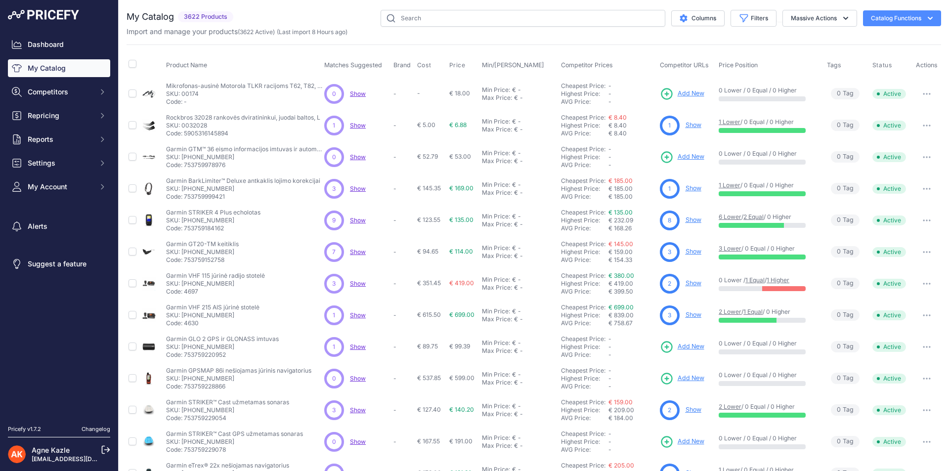
click at [840, 93] on span "0 Tag s" at bounding box center [844, 93] width 29 height 11
click at [924, 90] on button "button" at bounding box center [926, 94] width 20 height 14
drag, startPoint x: 924, startPoint y: 90, endPoint x: 599, endPoint y: 84, distance: 325.1
click at [922, 90] on button "button" at bounding box center [926, 94] width 20 height 14
click at [133, 94] on input "checkbox" at bounding box center [132, 93] width 8 height 8
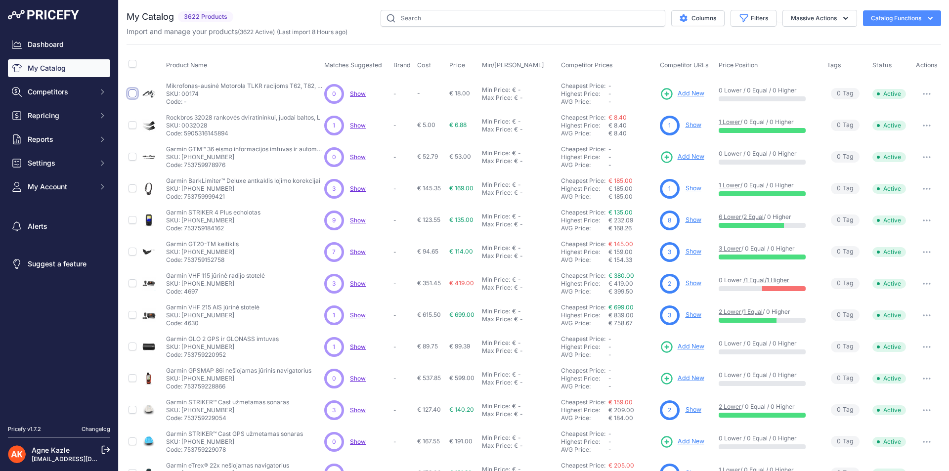
checkbox input "true"
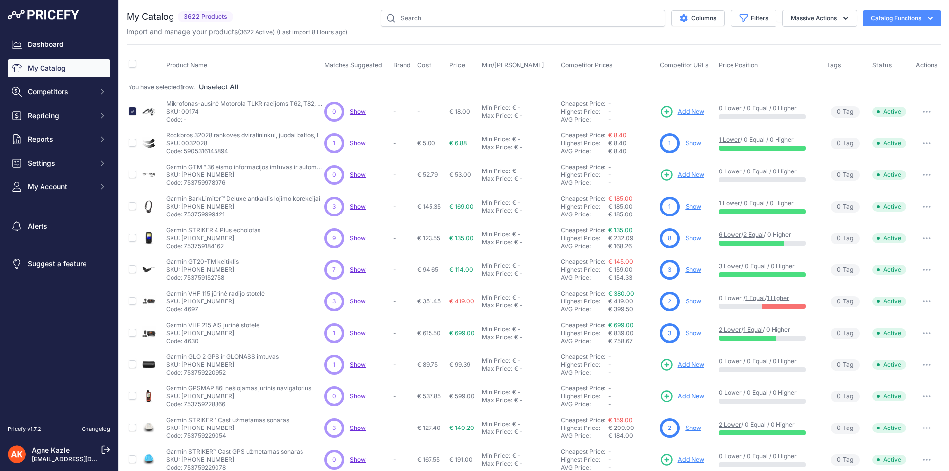
click at [922, 111] on icon "button" at bounding box center [926, 112] width 8 height 2
drag, startPoint x: 919, startPoint y: 111, endPoint x: 878, endPoint y: 86, distance: 47.6
click at [922, 111] on icon "button" at bounding box center [926, 112] width 8 height 2
click at [743, 12] on button "Filters" at bounding box center [753, 18] width 46 height 17
click at [671, 17] on button "Columns" at bounding box center [697, 18] width 53 height 16
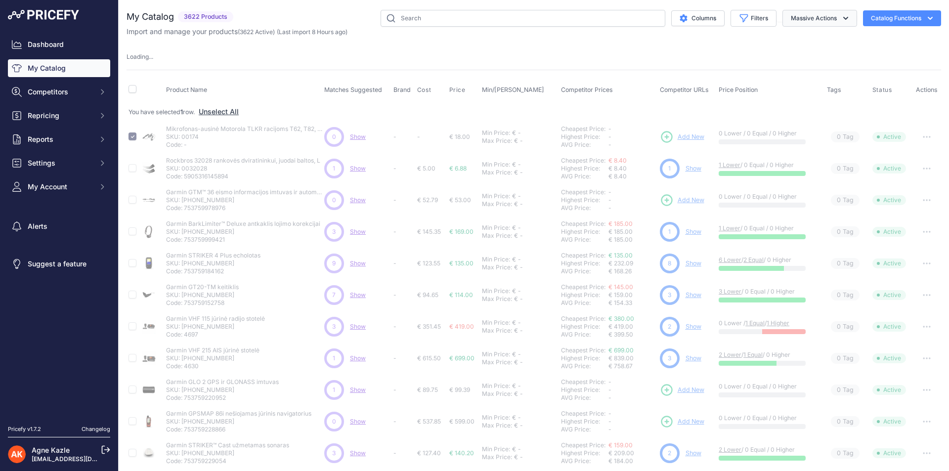
click at [838, 13] on button "Massive Actions" at bounding box center [819, 18] width 75 height 17
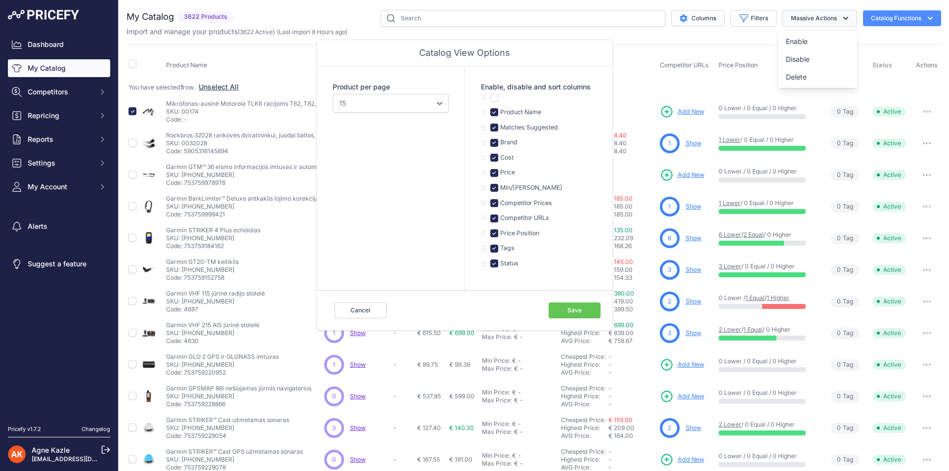
click at [838, 13] on button "Massive Actions" at bounding box center [819, 18] width 75 height 17
drag, startPoint x: 838, startPoint y: 13, endPoint x: 926, endPoint y: 19, distance: 88.6
click at [926, 19] on icon "button" at bounding box center [930, 18] width 10 height 10
click at [623, 66] on th "Competitor Prices" at bounding box center [608, 65] width 99 height 25
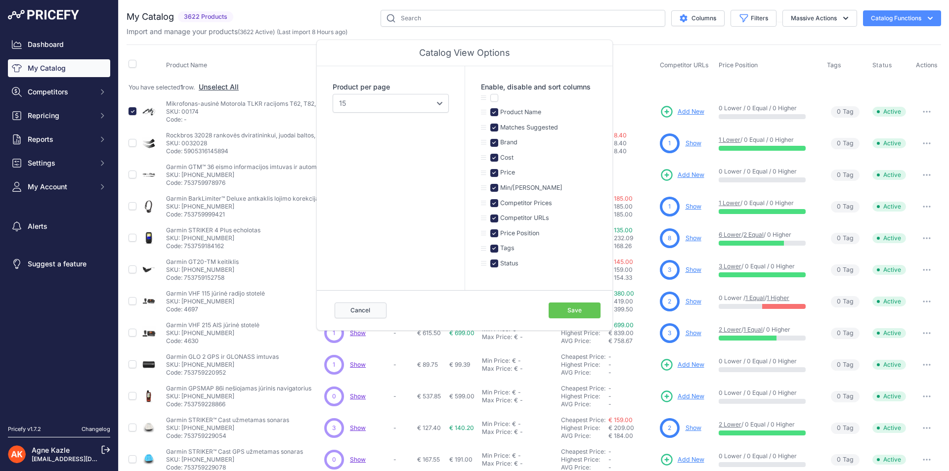
click at [350, 308] on button "Cancel" at bounding box center [360, 310] width 52 height 16
